Goal: Check status

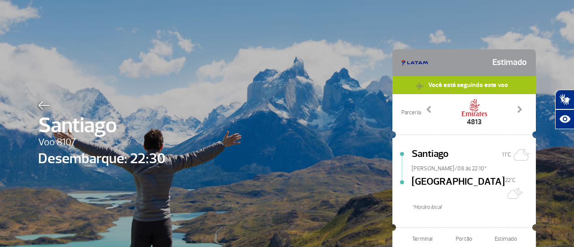
select select
click at [41, 106] on img at bounding box center [44, 105] width 12 height 8
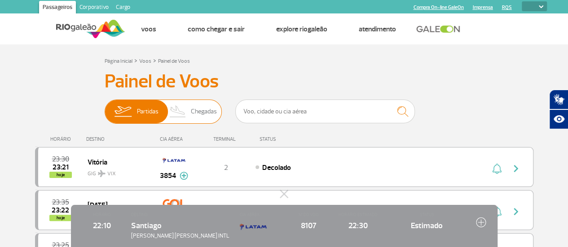
click at [198, 116] on span "Chegadas" at bounding box center [204, 111] width 26 height 23
click at [105, 107] on input "Partidas Chegadas" at bounding box center [105, 107] width 0 height 0
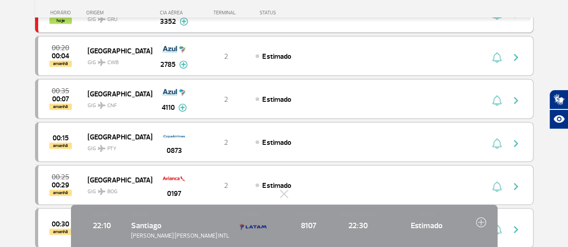
scroll to position [224, 0]
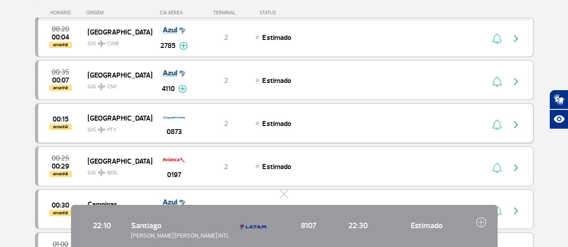
click at [518, 124] on img "button" at bounding box center [515, 124] width 11 height 11
click at [515, 123] on img "button" at bounding box center [515, 124] width 11 height 11
click at [308, 120] on div "Estimado" at bounding box center [354, 123] width 198 height 10
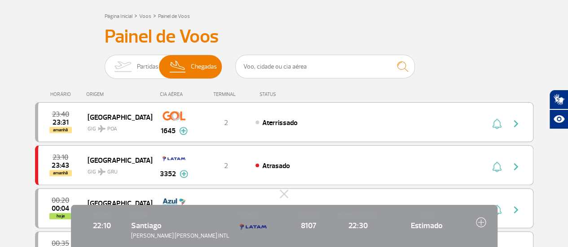
scroll to position [0, 0]
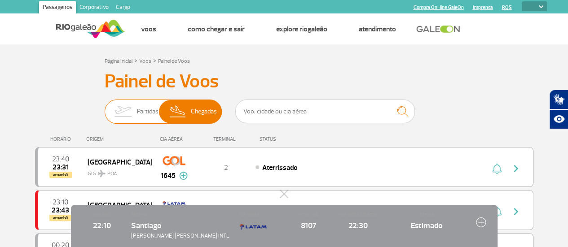
click at [136, 102] on img at bounding box center [123, 111] width 28 height 23
click at [105, 107] on input "Partidas Chegadas" at bounding box center [105, 107] width 0 height 0
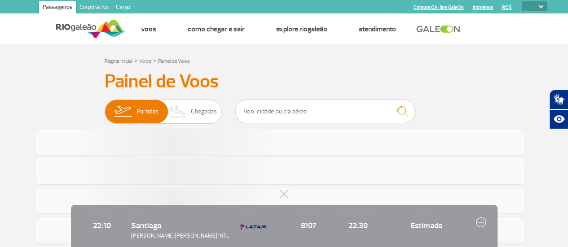
click at [306, 227] on span "8107" at bounding box center [309, 226] width 40 height 12
click at [140, 227] on span "Santiago" at bounding box center [146, 226] width 31 height 10
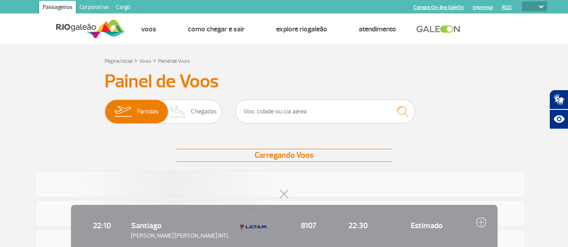
click at [286, 195] on button at bounding box center [284, 193] width 9 height 9
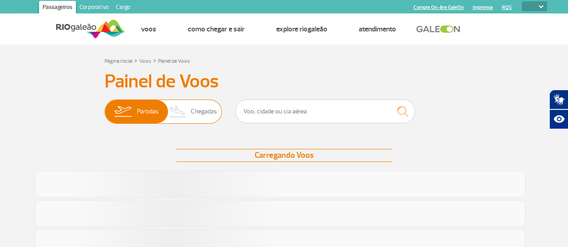
click at [201, 108] on span "Chegadas" at bounding box center [204, 111] width 26 height 23
click at [105, 107] on input "Partidas Chegadas" at bounding box center [105, 107] width 0 height 0
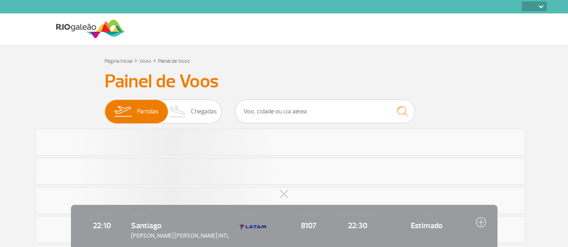
select select
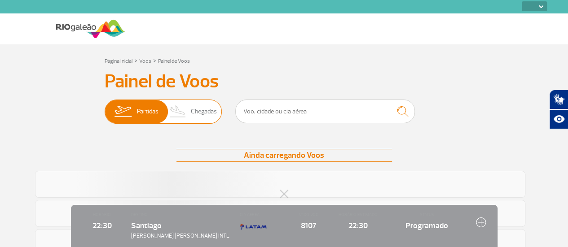
click at [191, 111] on span "Chegadas" at bounding box center [204, 111] width 26 height 23
click at [105, 107] on input "Partidas Chegadas" at bounding box center [105, 107] width 0 height 0
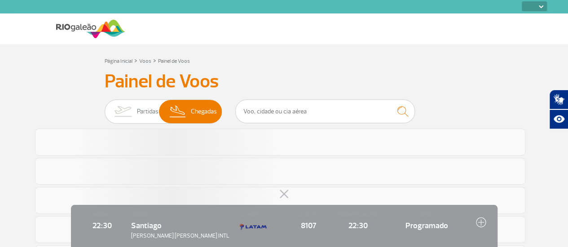
click at [284, 197] on button at bounding box center [284, 193] width 9 height 9
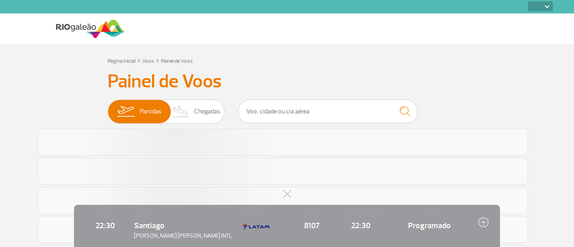
select select
